Goal: Information Seeking & Learning: Learn about a topic

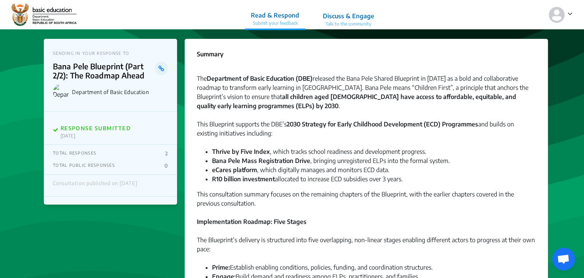
click at [58, 91] on img at bounding box center [61, 92] width 16 height 16
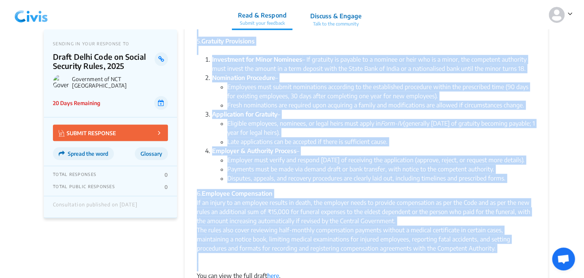
scroll to position [463, 0]
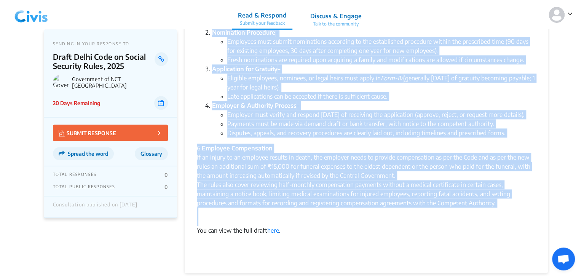
drag, startPoint x: 198, startPoint y: 54, endPoint x: 349, endPoint y: 235, distance: 235.6
copy div "loremi × Dolorsi Ame Consec Adipiscing el sed Doeiusmodt in Utlab etd magnaali …"
click at [226, 82] on ul "Eligible employees, nominees, or legal heirs must apply in Form-IV (generally […" at bounding box center [373, 86] width 323 height 27
